Goal: Task Accomplishment & Management: Use online tool/utility

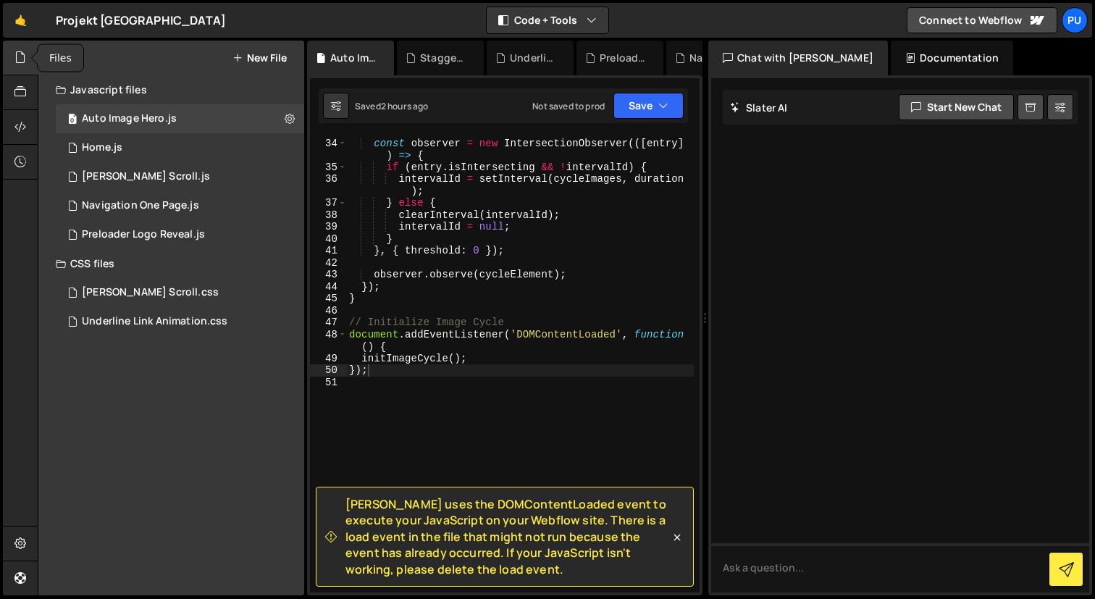
scroll to position [513, 0]
click at [219, 213] on div "0 Navigation One Page.js 0" at bounding box center [180, 205] width 248 height 29
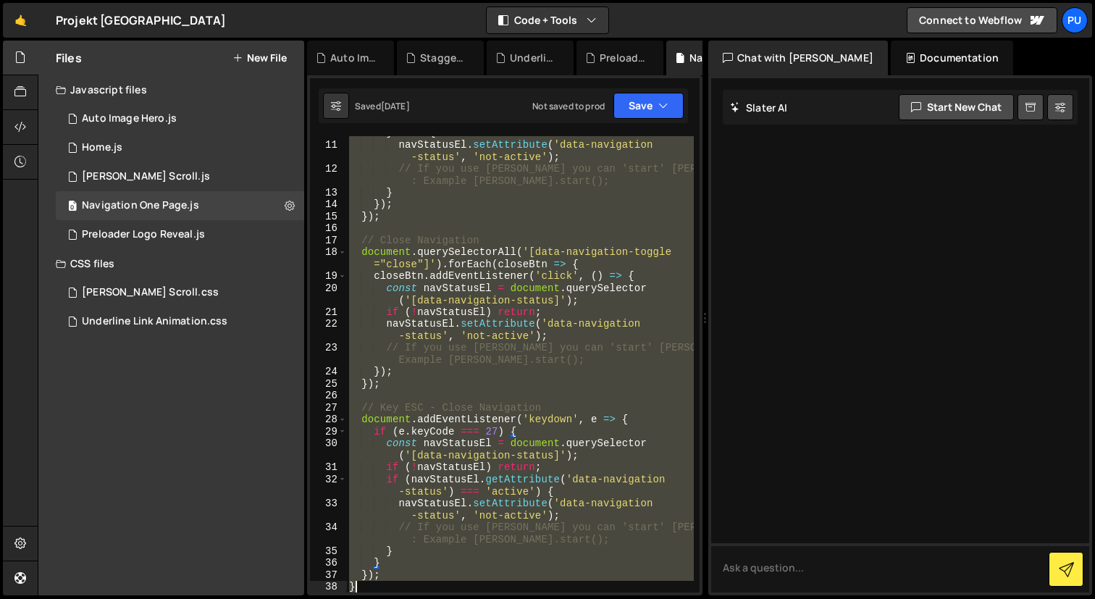
scroll to position [261, 0]
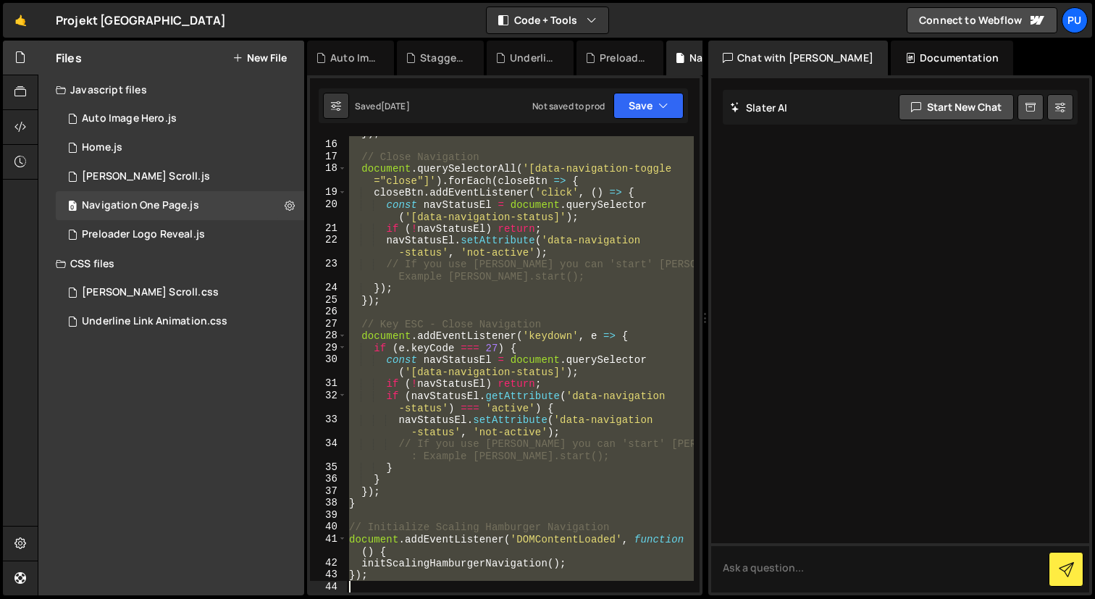
drag, startPoint x: 349, startPoint y: 142, endPoint x: 690, endPoint y: 598, distance: 569.6
click at [690, 598] on div "Hold on a sec... Are you certain you wish to leave this page? Any changes you'v…" at bounding box center [547, 299] width 1095 height 599
type textarea "});"
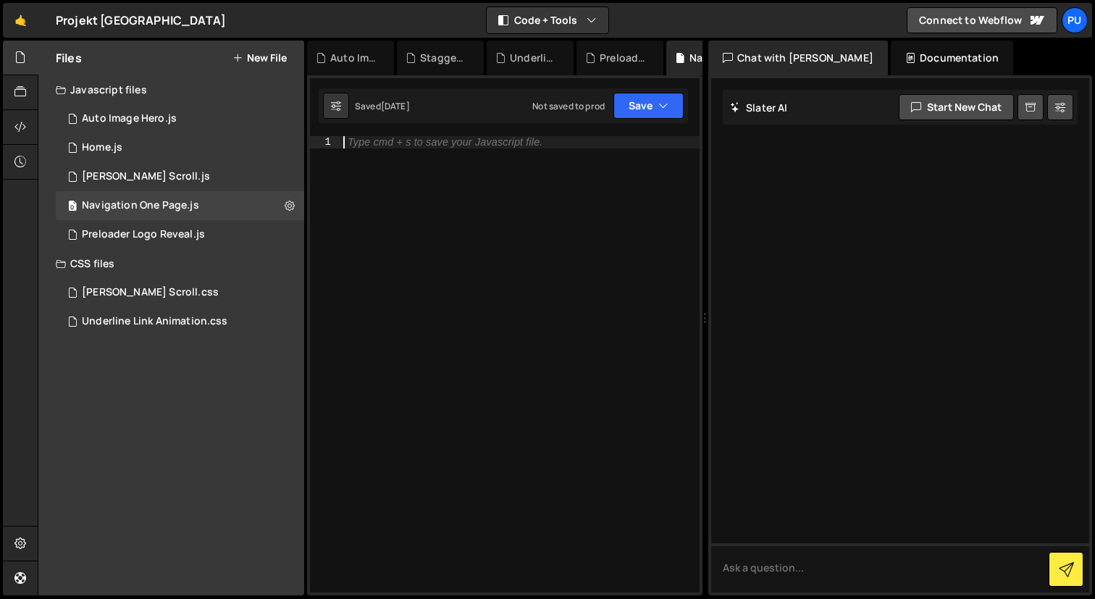
paste textarea "});"
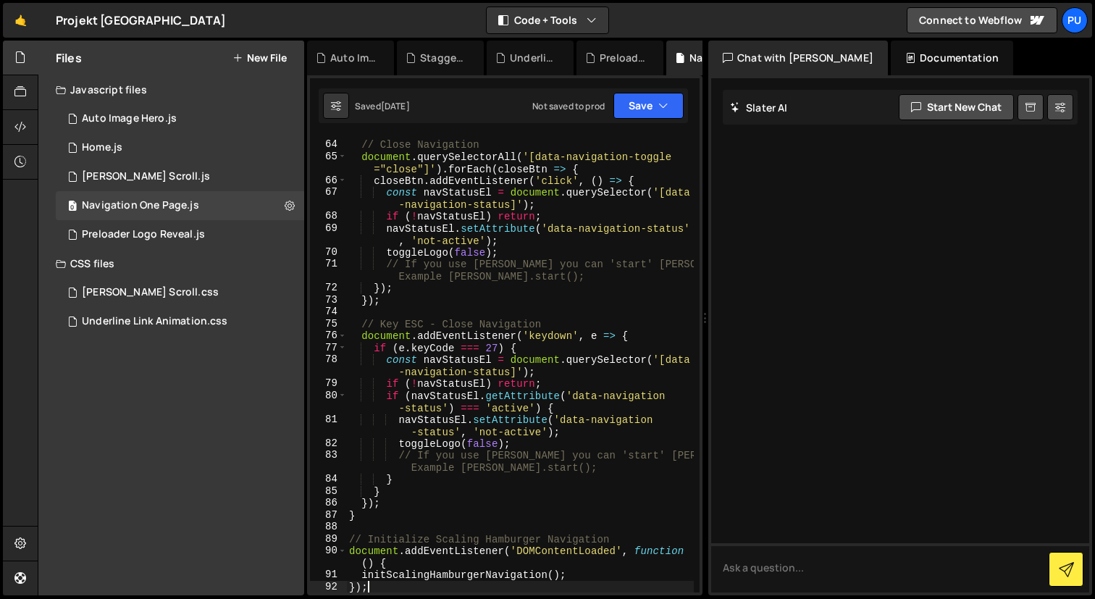
scroll to position [930, 0]
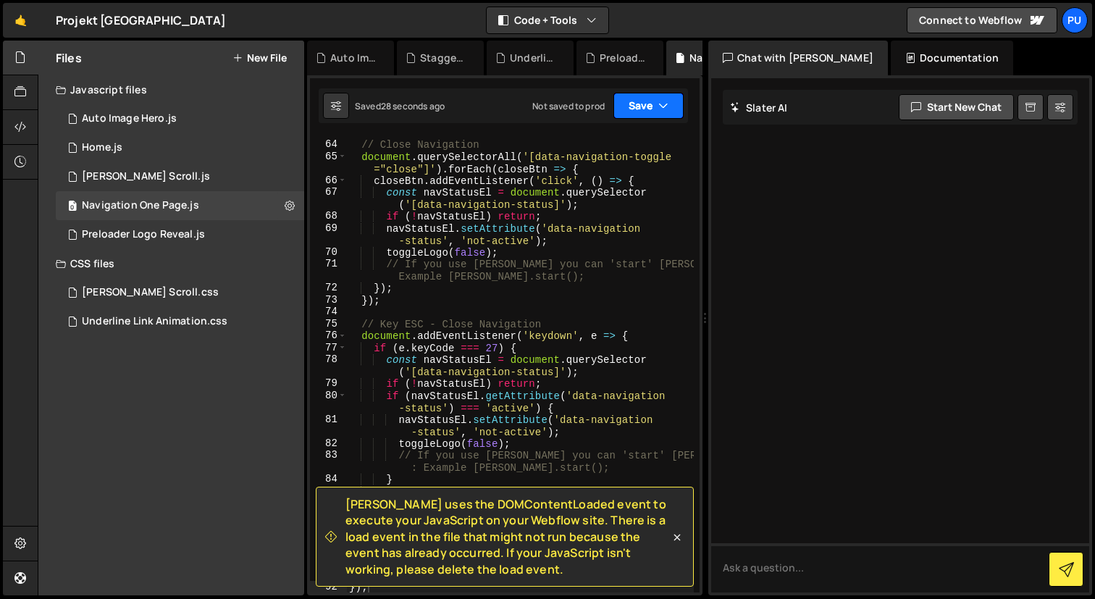
click at [655, 114] on button "Save" at bounding box center [648, 106] width 70 height 26
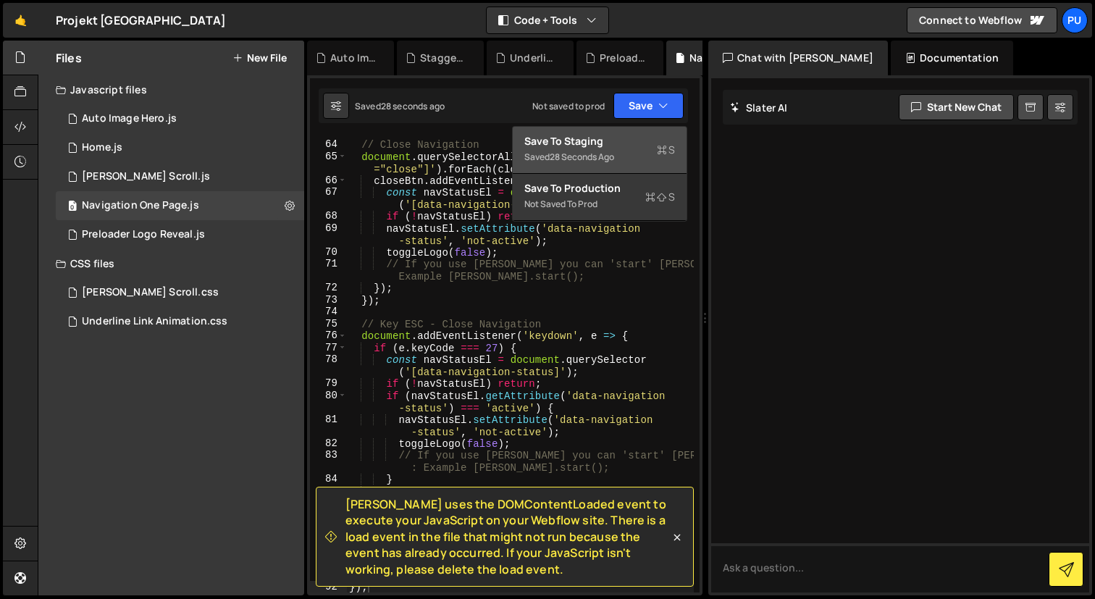
click at [605, 145] on div "Save to Staging S" at bounding box center [599, 141] width 151 height 14
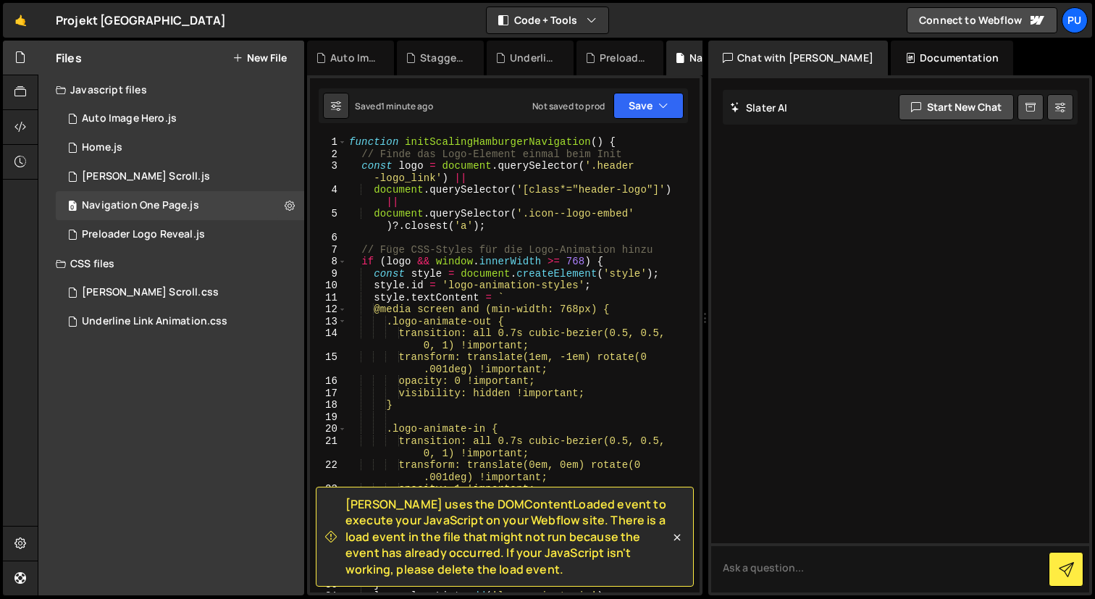
scroll to position [0, 0]
click at [582, 280] on div "function initScalingHamburgerNavigation ( ) { // Finde das Logo-Element einmal …" at bounding box center [520, 376] width 348 height 480
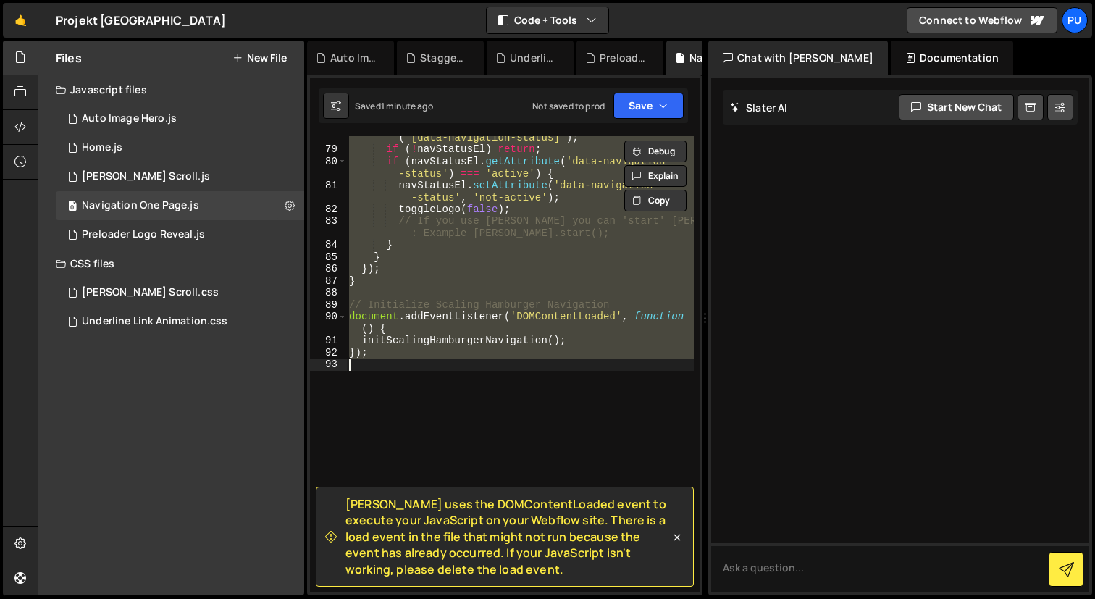
type textarea "initScalingHamburgerNavigation(); });"
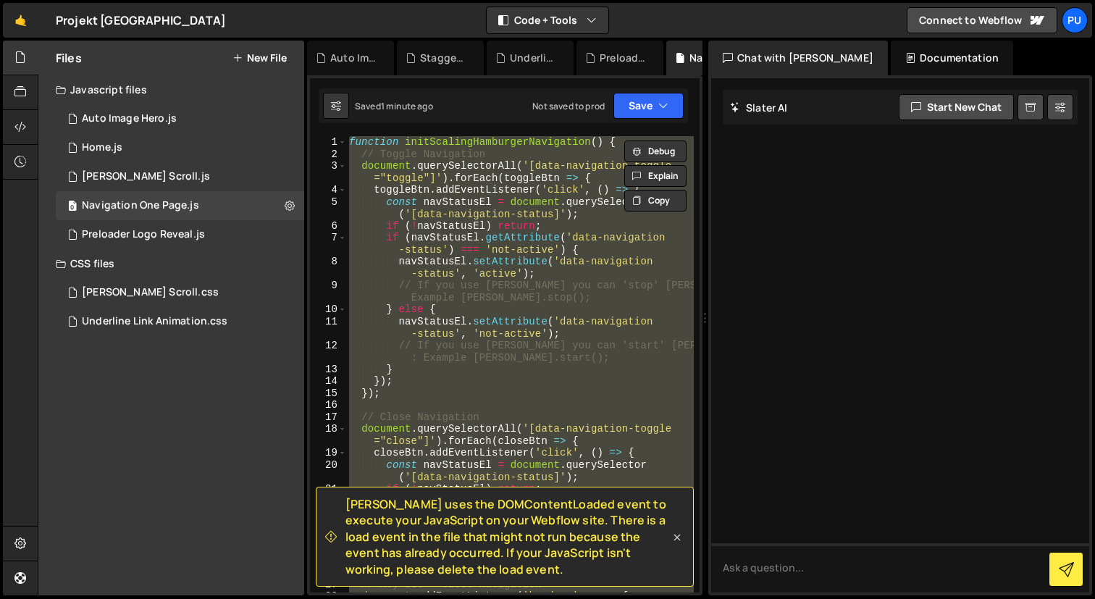
click at [675, 539] on icon at bounding box center [677, 537] width 7 height 7
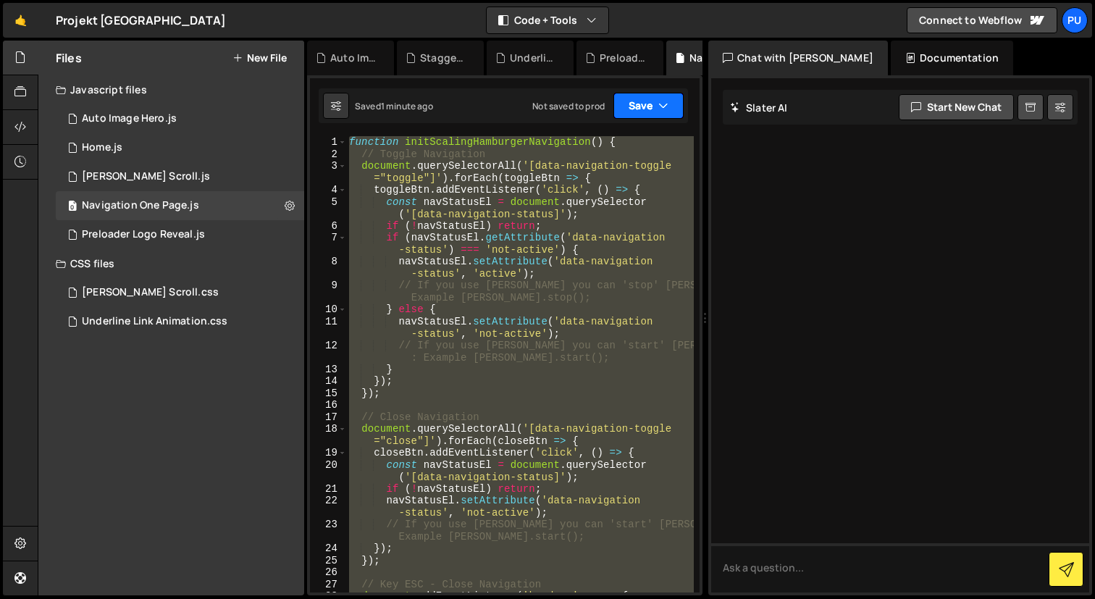
click at [660, 110] on icon "button" at bounding box center [663, 105] width 10 height 14
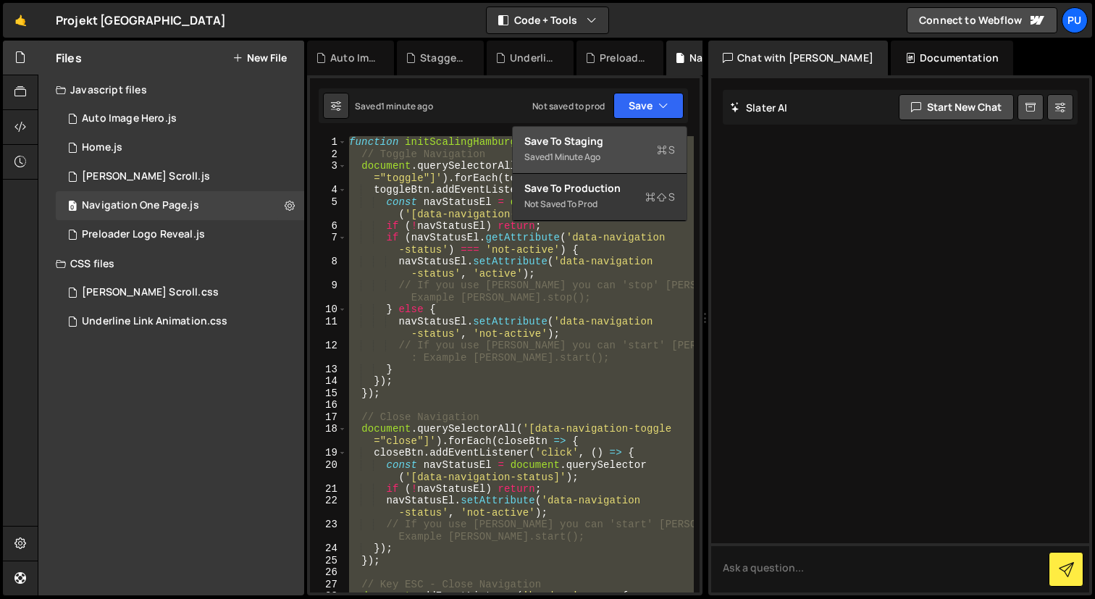
click at [621, 147] on div "Save to Staging S" at bounding box center [599, 141] width 151 height 14
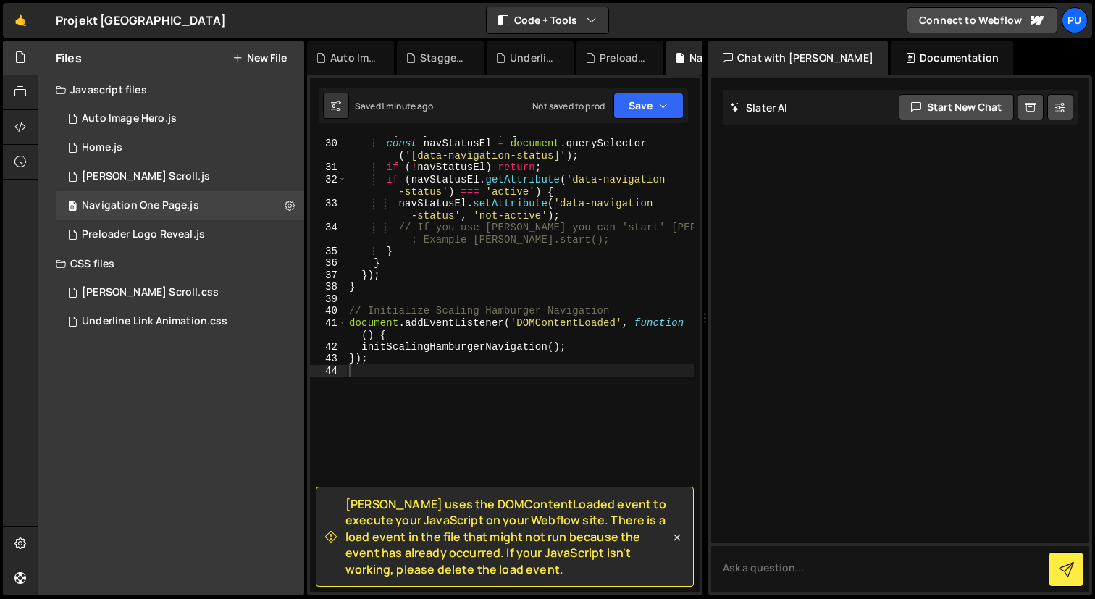
scroll to position [476, 0]
click at [535, 356] on div "if ( e . keyCode === 27 ) { const navStatusEl = document . querySelector ( '[da…" at bounding box center [520, 365] width 348 height 480
type textarea "});"
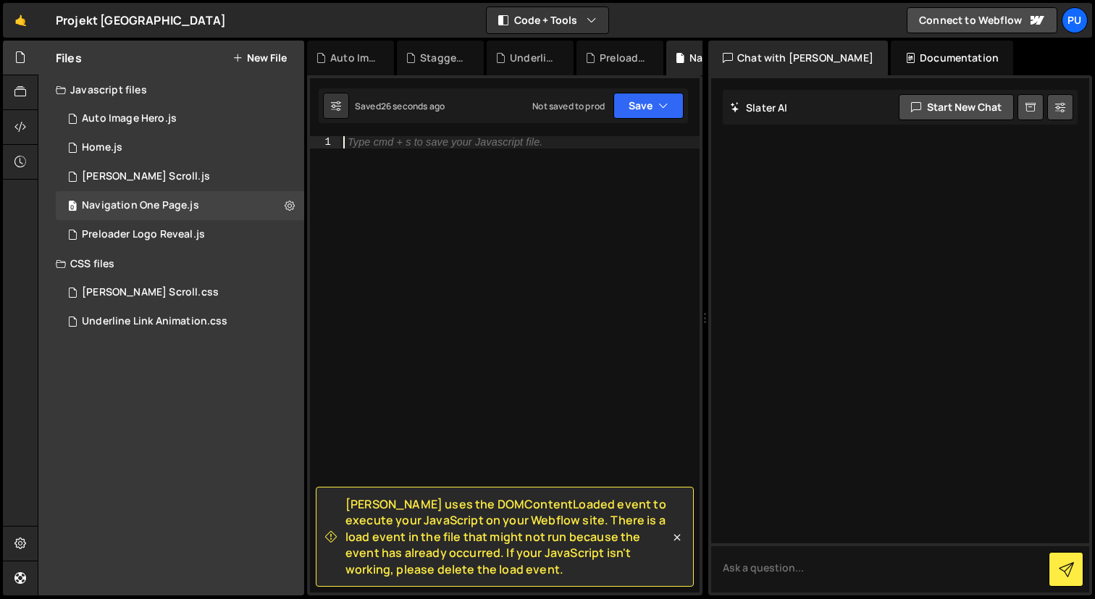
paste textarea "});"
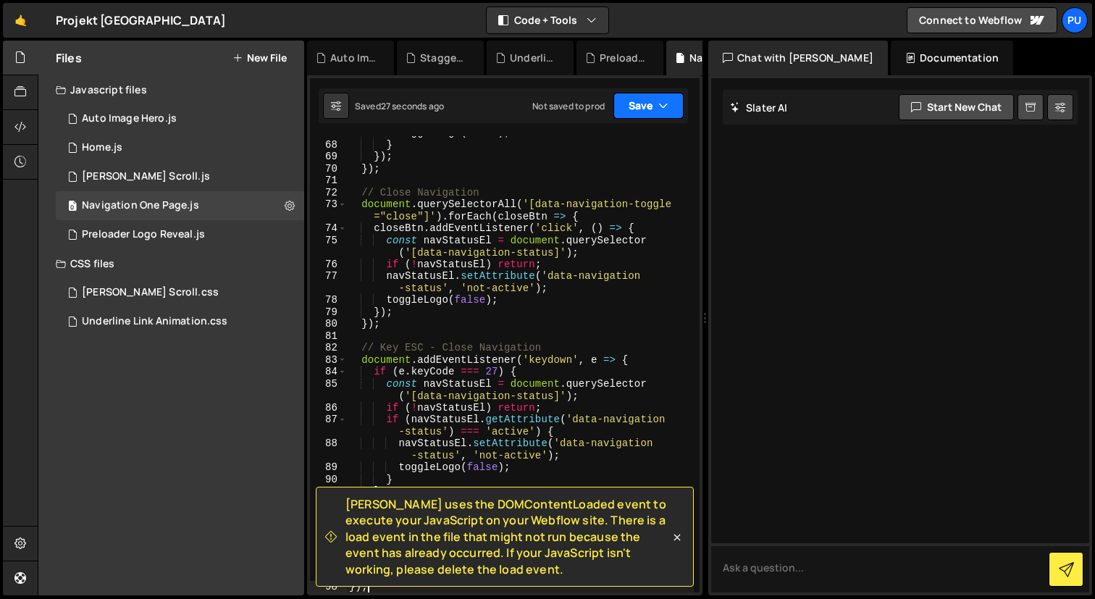
click at [642, 106] on button "Save" at bounding box center [648, 106] width 70 height 26
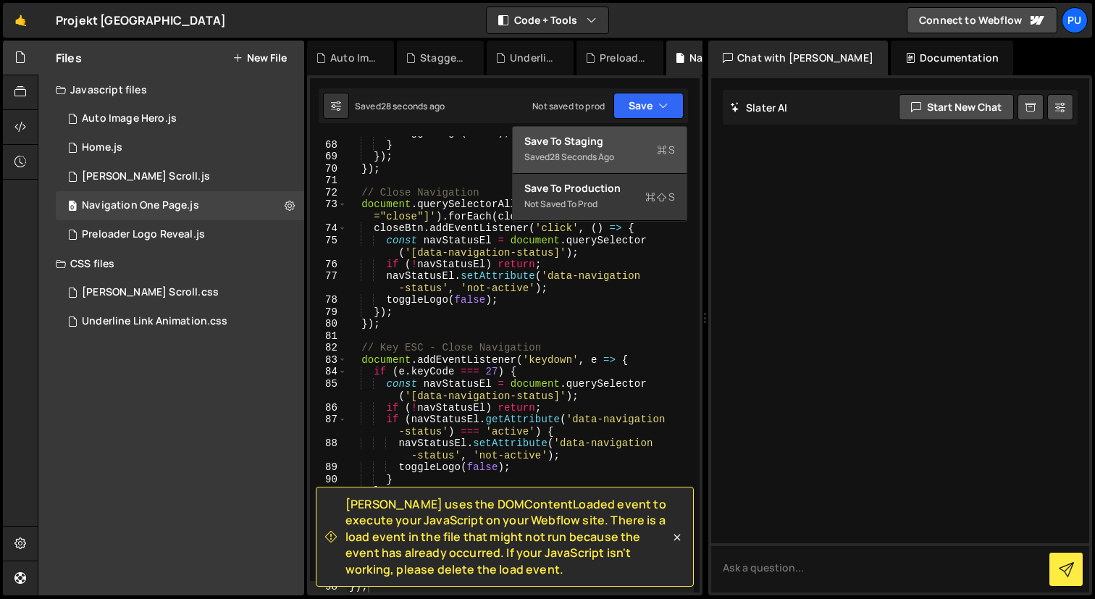
click at [613, 151] on div "28 seconds ago" at bounding box center [582, 157] width 64 height 12
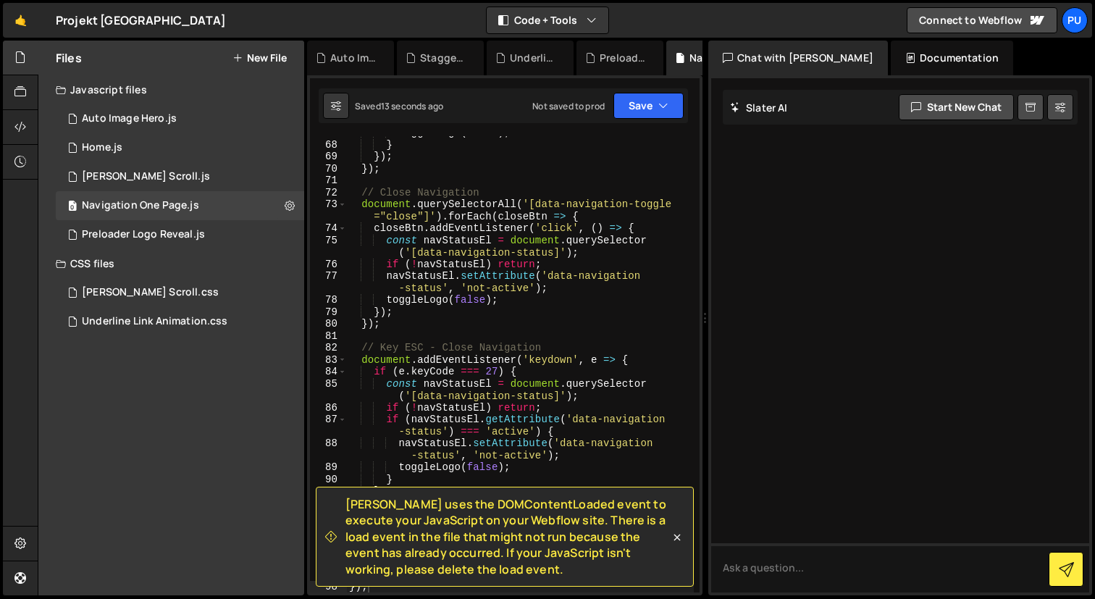
click at [601, 231] on div "toggleLogo ( false ) ; } }) ; }) ; // Close Navigation document . querySelector…" at bounding box center [520, 367] width 348 height 480
type textarea "initScalingHamburgerNavigation(); });"
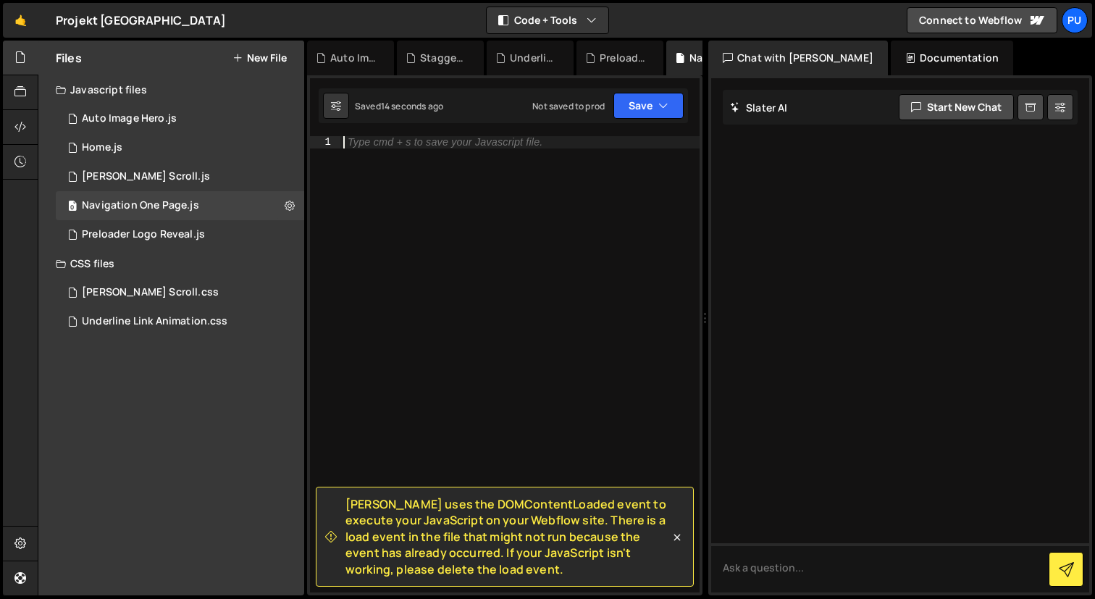
type textarea "});"
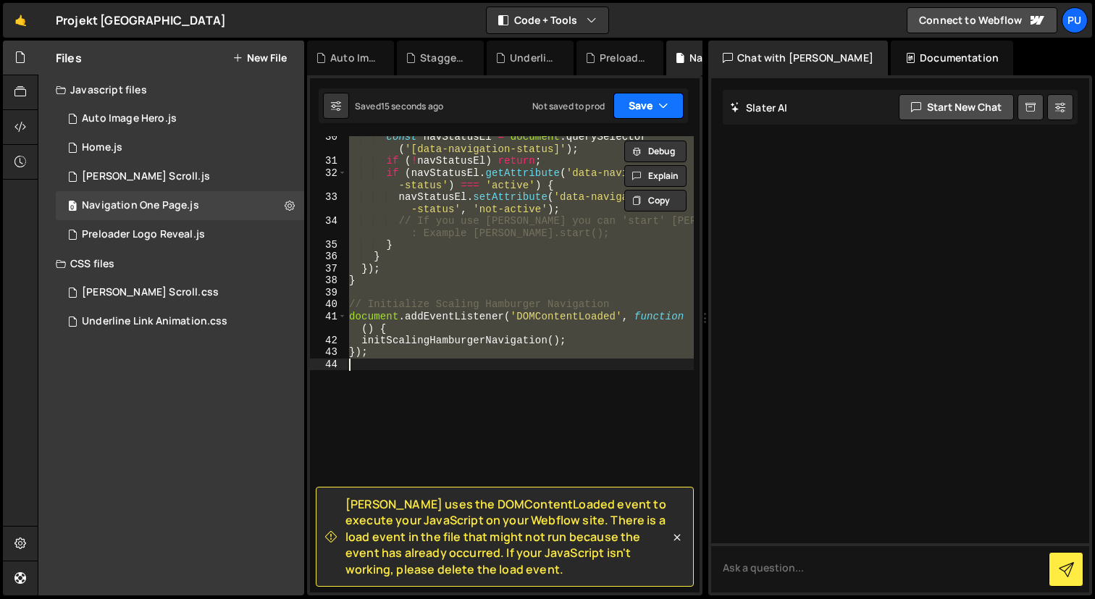
click at [650, 109] on button "Save" at bounding box center [648, 106] width 70 height 26
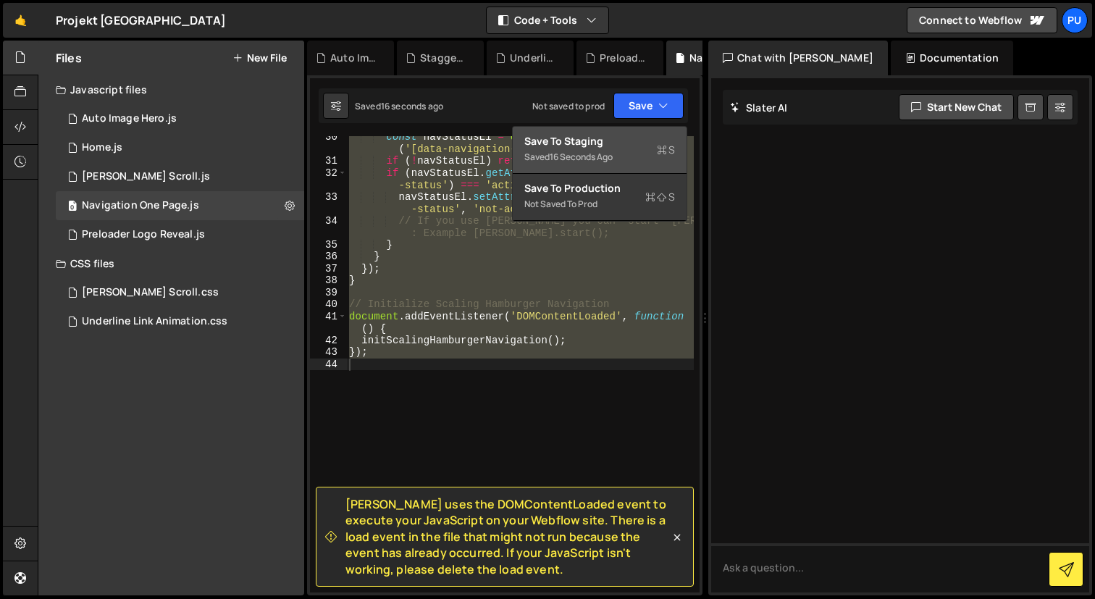
click at [605, 141] on div "Save to Staging S" at bounding box center [599, 141] width 151 height 14
